Goal: Transaction & Acquisition: Purchase product/service

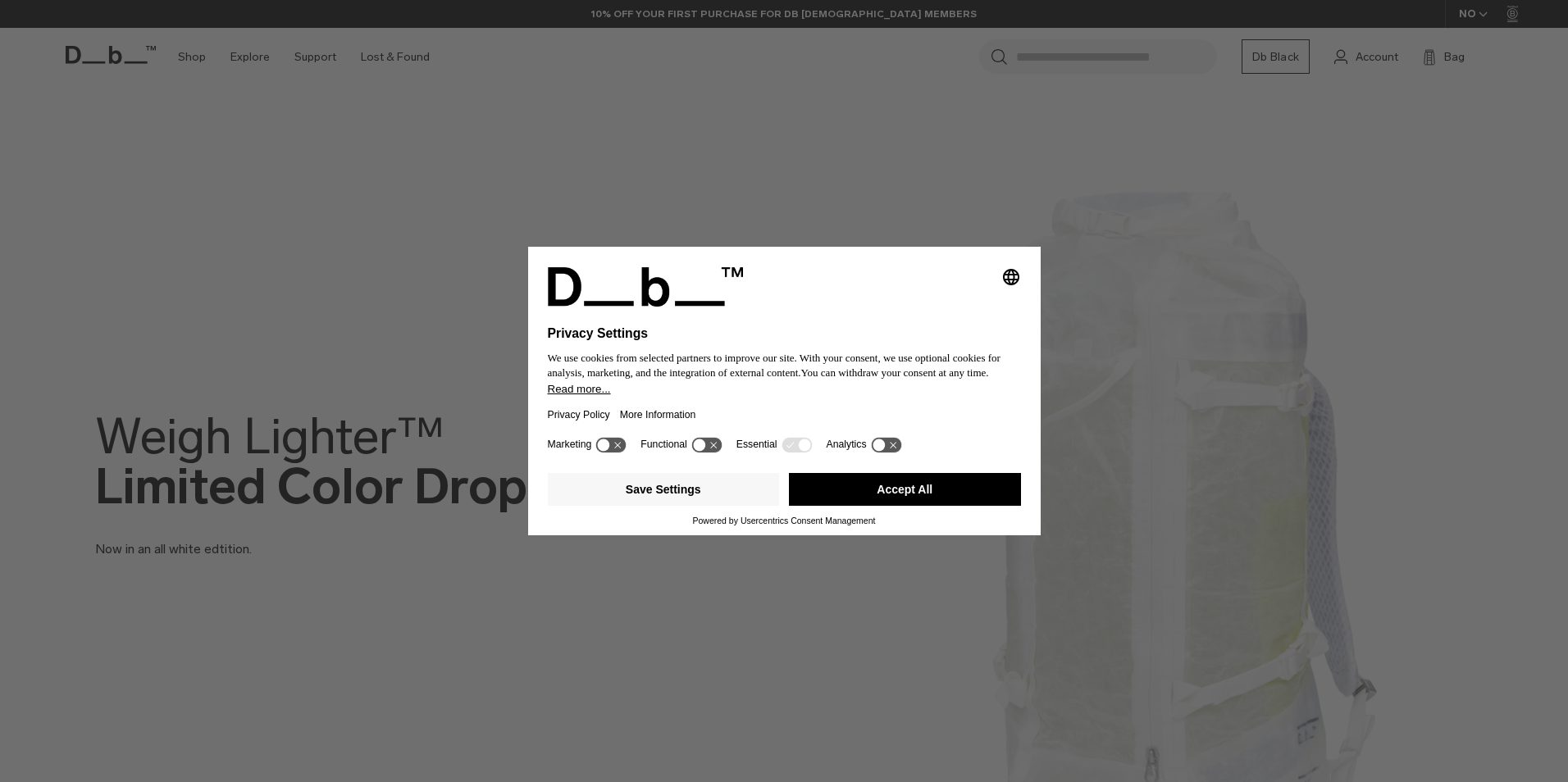
click at [939, 495] on button "Accept All" at bounding box center [905, 489] width 232 height 32
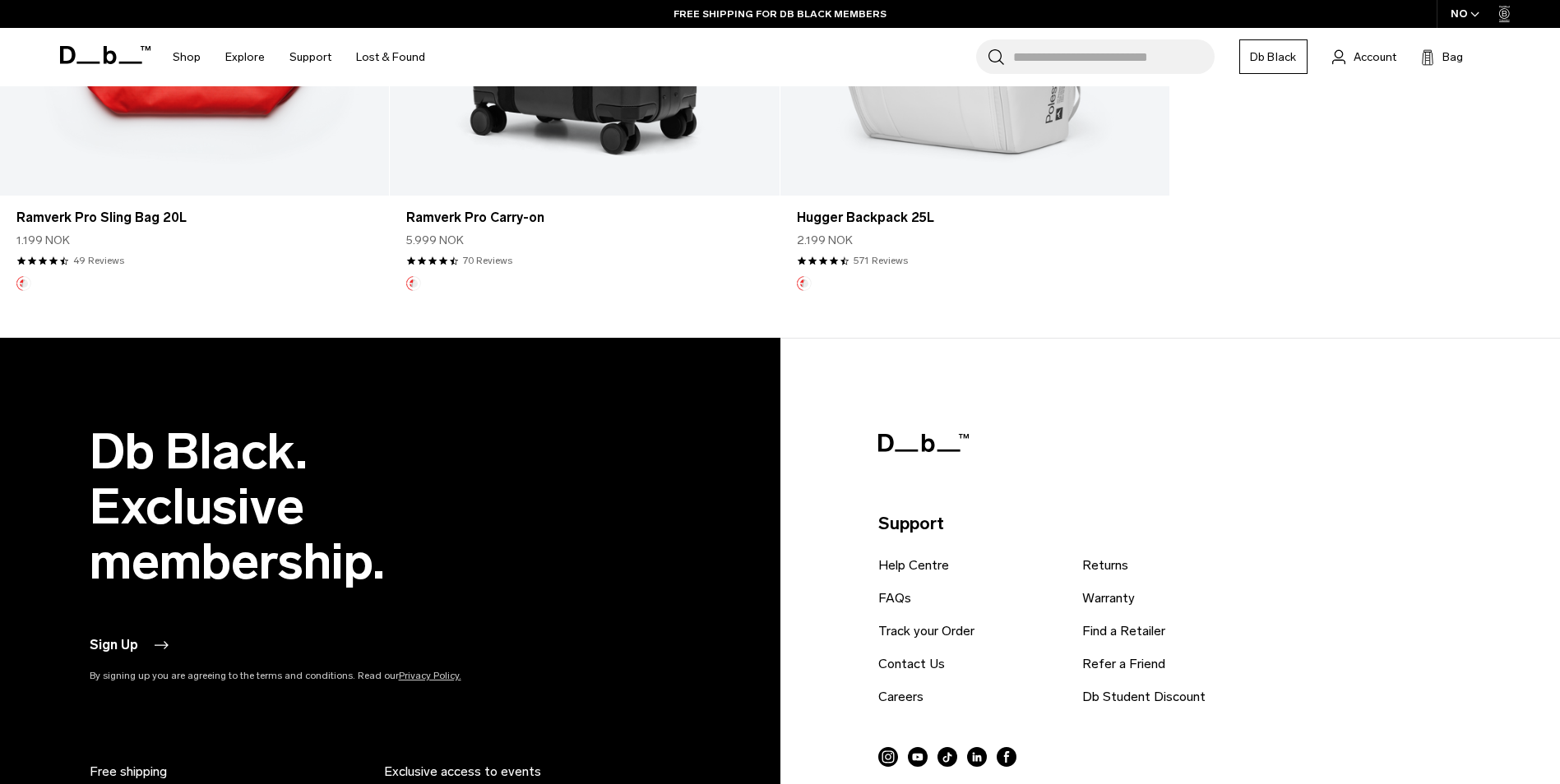
scroll to position [740, 0]
